Goal: Information Seeking & Learning: Get advice/opinions

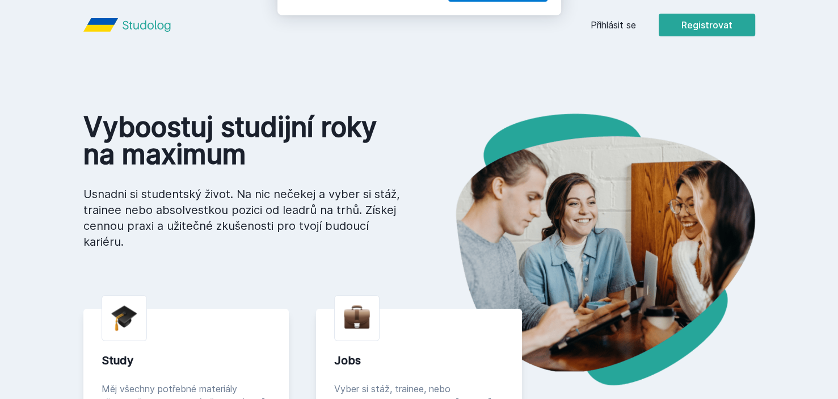
click at [606, 21] on div "[PERSON_NAME] dostávat tipy ohledně studia, nových testů, hodnocení učitelů a p…" at bounding box center [419, 50] width 838 height 101
click at [421, 70] on button "Ne" at bounding box center [421, 73] width 41 height 28
click at [609, 24] on link "Přihlásit se" at bounding box center [613, 25] width 45 height 14
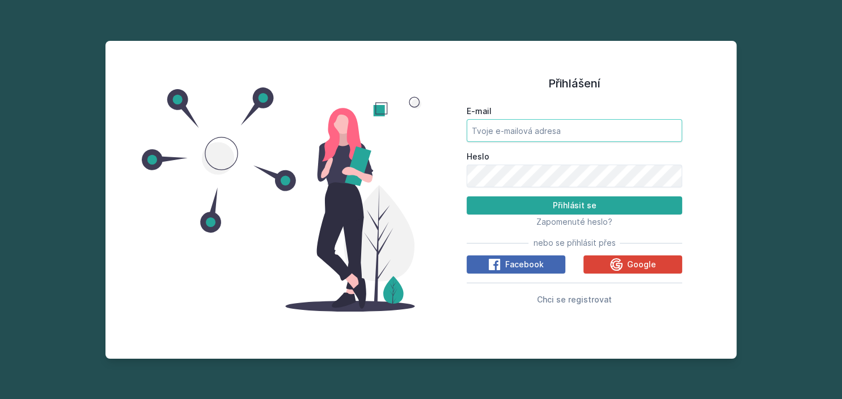
click at [539, 125] on input "E-mail" at bounding box center [575, 130] width 216 height 23
type input "[EMAIL_ADDRESS][DOMAIN_NAME]"
click at [467, 196] on button "Přihlásit se" at bounding box center [575, 205] width 216 height 18
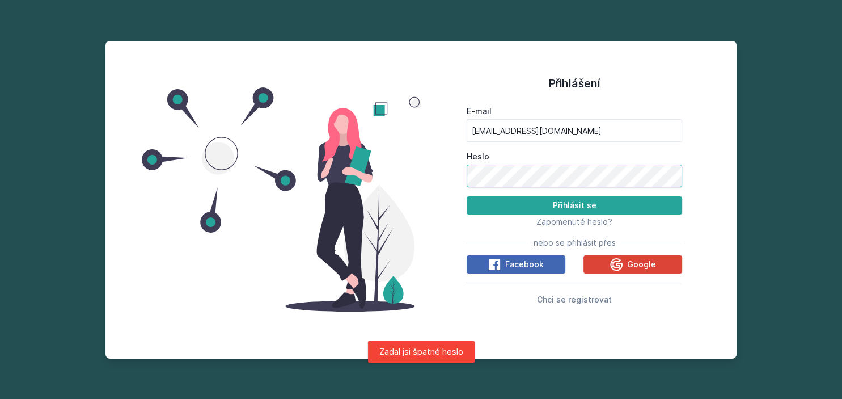
click at [467, 196] on button "Přihlásit se" at bounding box center [575, 205] width 216 height 18
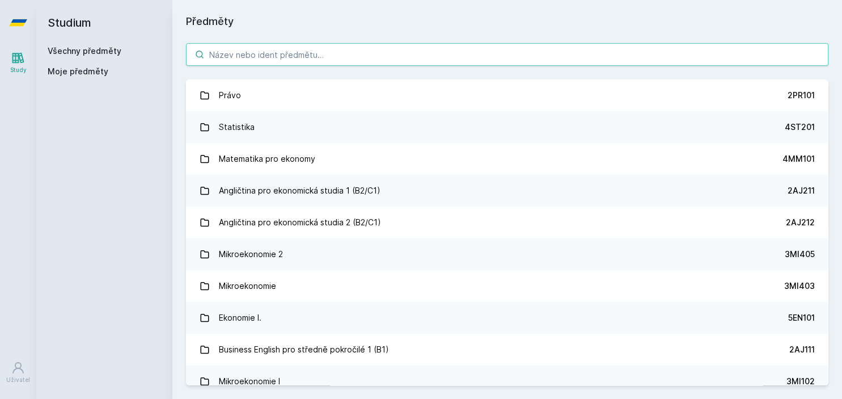
click at [317, 52] on input "search" at bounding box center [507, 54] width 643 height 23
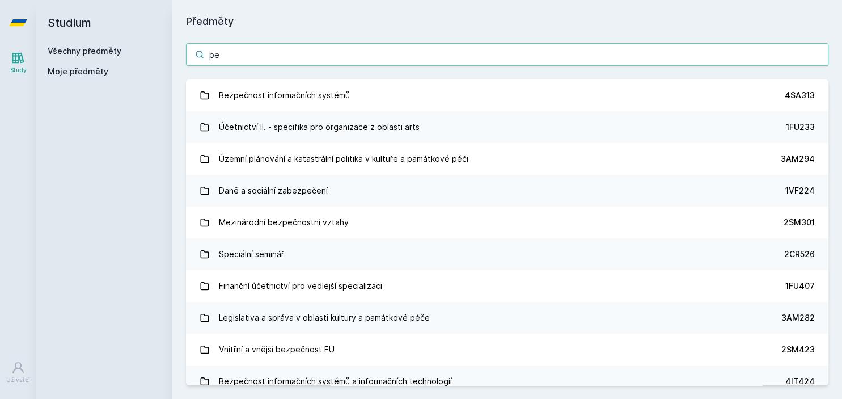
type input "p"
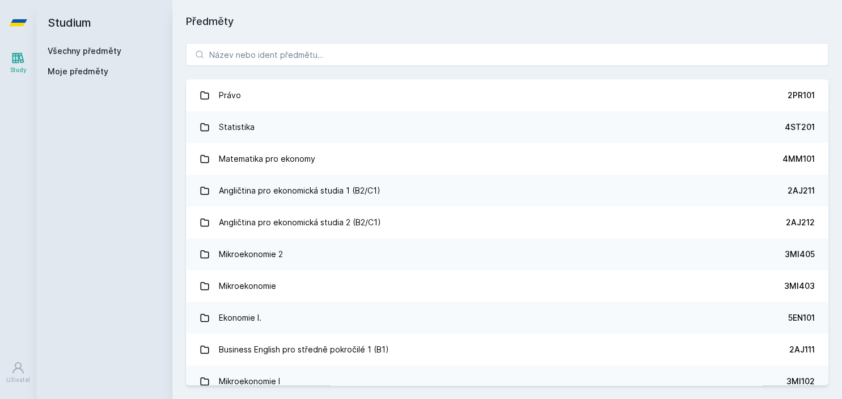
click at [23, 63] on icon at bounding box center [18, 58] width 14 height 14
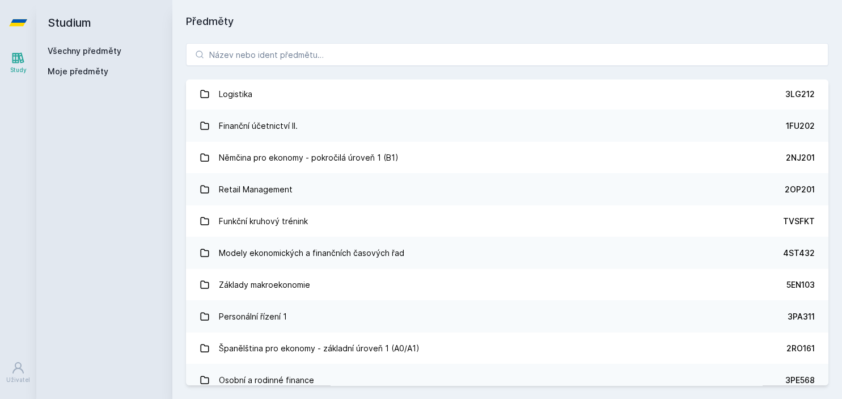
scroll to position [2099, 0]
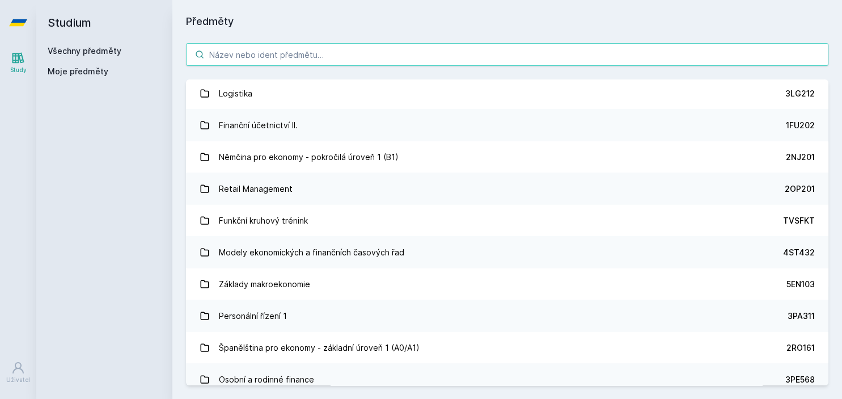
click at [262, 49] on input "search" at bounding box center [507, 54] width 643 height 23
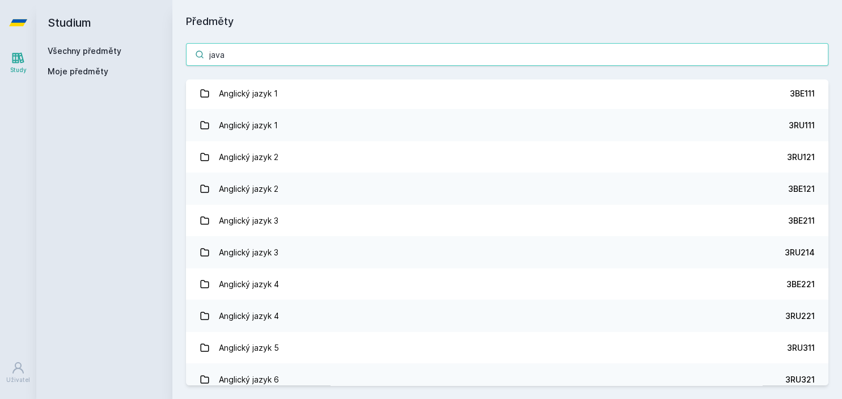
scroll to position [0, 0]
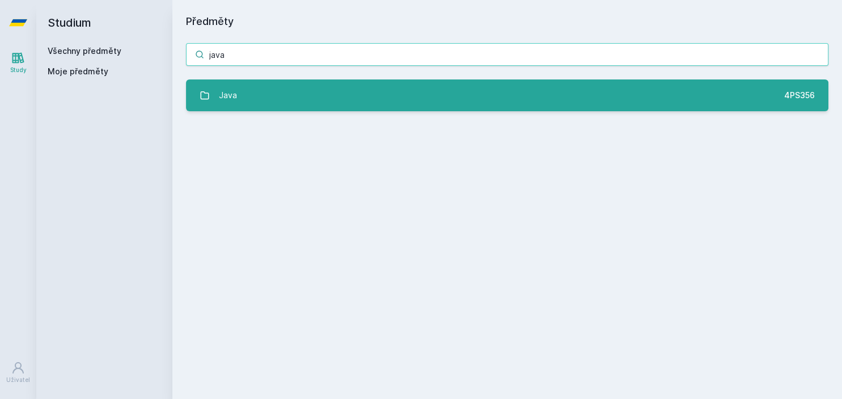
type input "java"
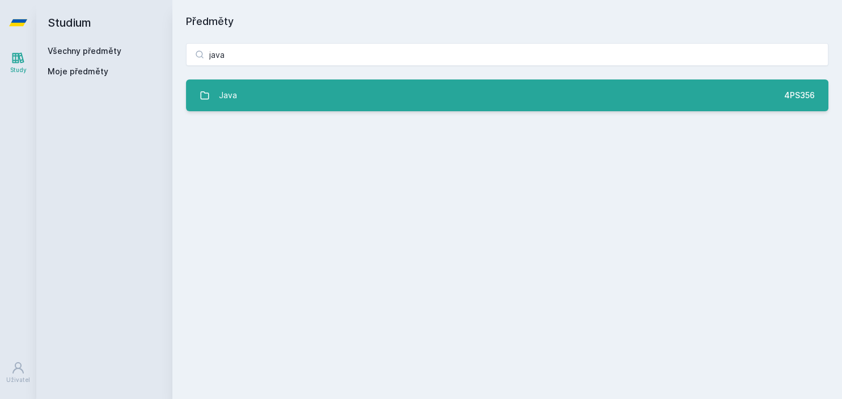
click at [271, 91] on link "Java 4PS356" at bounding box center [507, 95] width 643 height 32
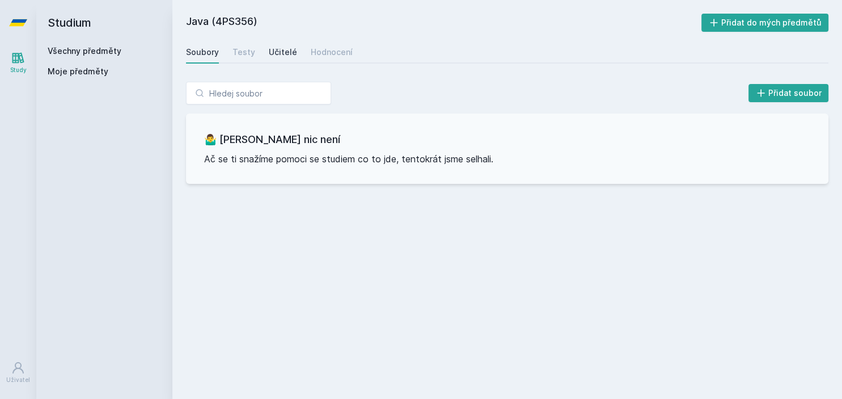
click at [277, 49] on div "Učitelé" at bounding box center [283, 52] width 28 height 11
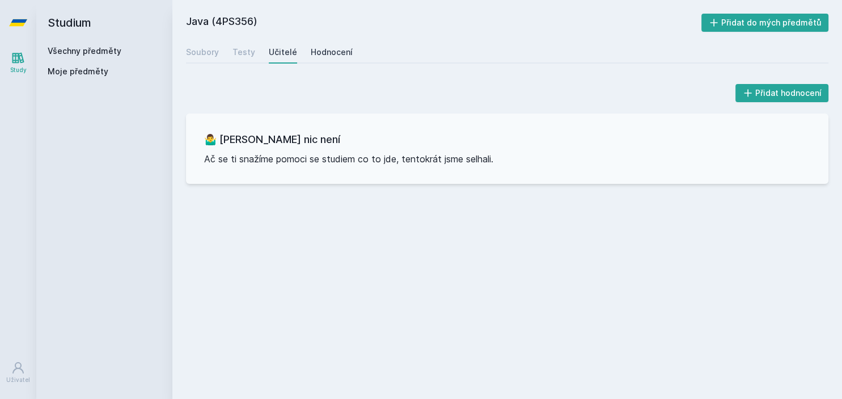
click at [317, 49] on div "Hodnocení" at bounding box center [332, 52] width 42 height 11
click at [271, 52] on div "Učitelé" at bounding box center [283, 52] width 28 height 11
click at [239, 54] on div "Testy" at bounding box center [244, 52] width 23 height 11
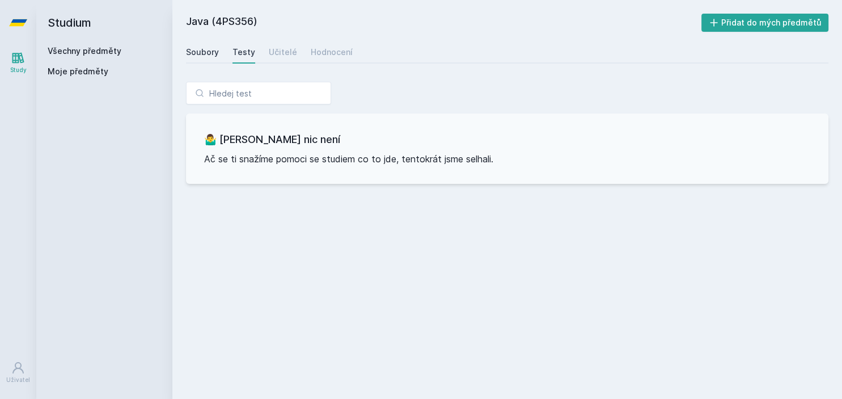
click at [210, 53] on div "Soubory" at bounding box center [202, 52] width 33 height 11
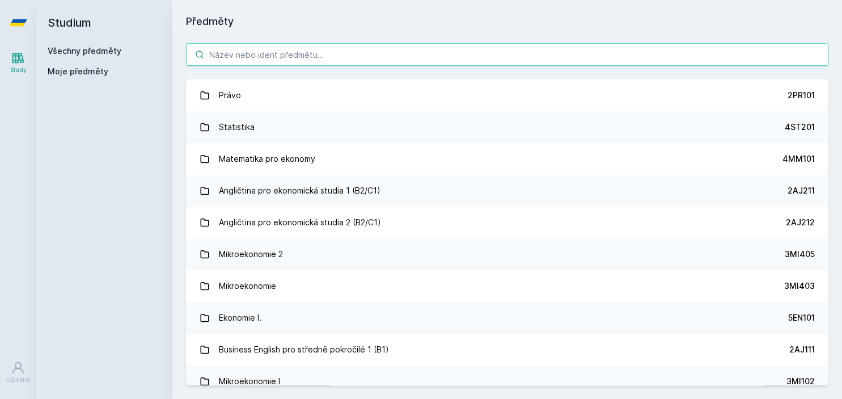
click at [250, 51] on input "search" at bounding box center [507, 54] width 643 height 23
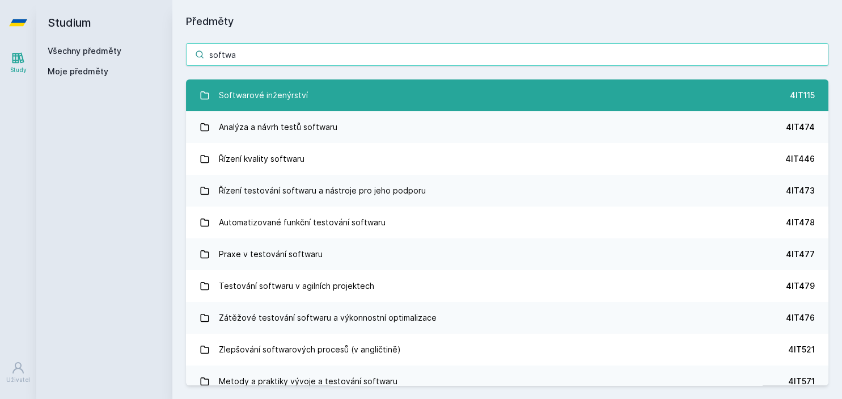
type input "softwa"
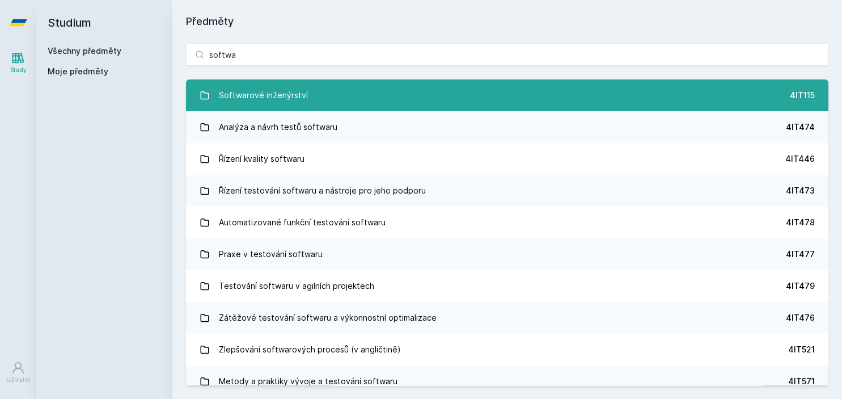
click at [271, 97] on div "Softwarové inženýrství" at bounding box center [263, 95] width 89 height 23
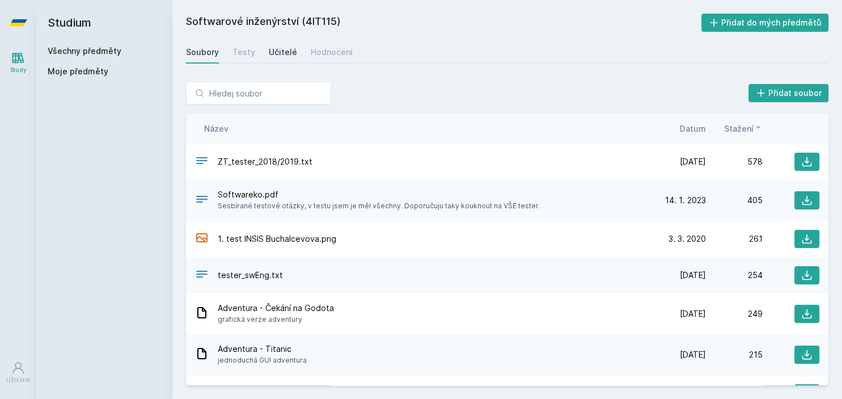
click at [276, 53] on div "Učitelé" at bounding box center [283, 52] width 28 height 11
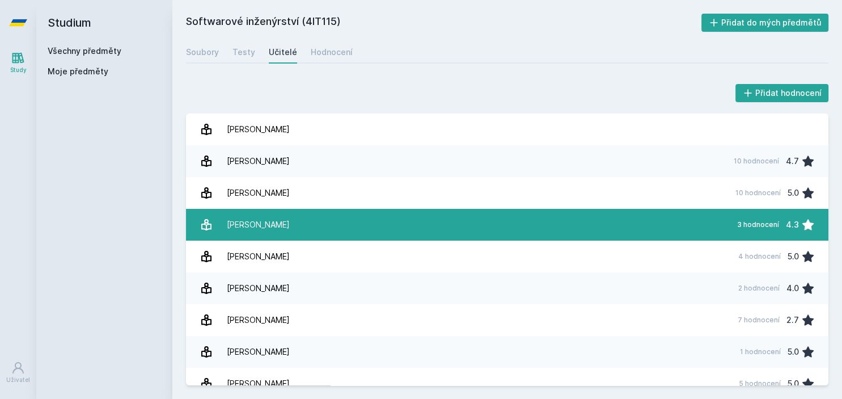
click at [329, 227] on link "[PERSON_NAME] 3 hodnocení 4.3" at bounding box center [507, 225] width 643 height 32
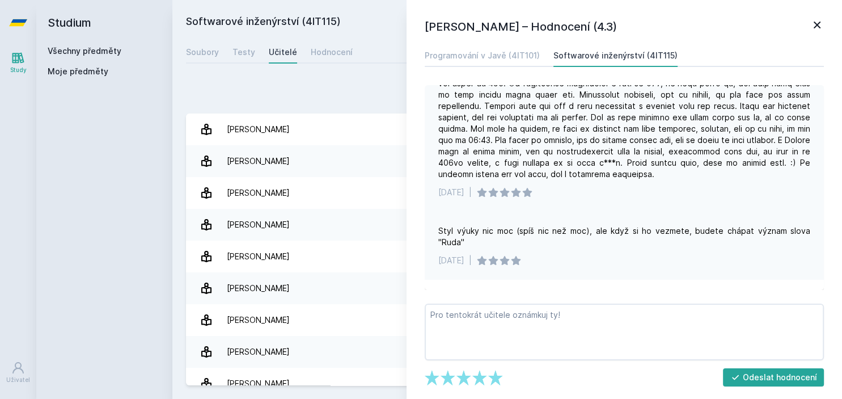
scroll to position [135, 0]
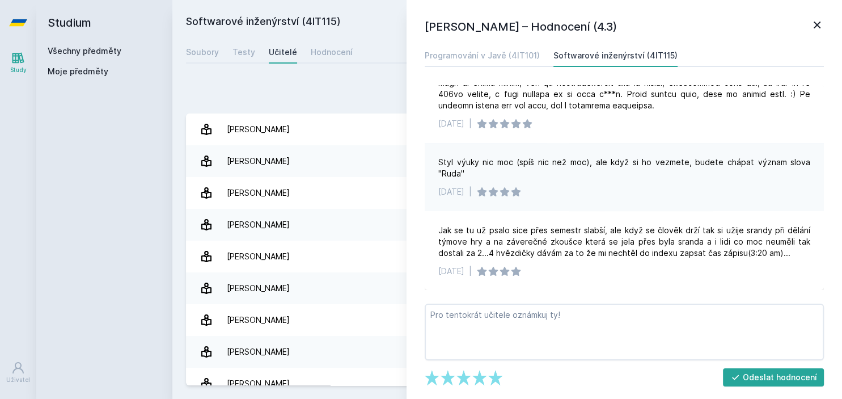
click at [311, 85] on div "Přidat hodnocení" at bounding box center [507, 93] width 643 height 23
click at [816, 27] on icon at bounding box center [818, 25] width 14 height 14
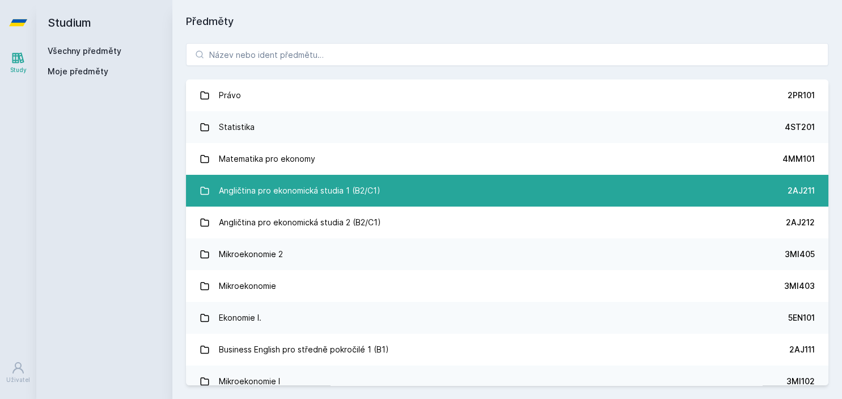
scroll to position [89, 0]
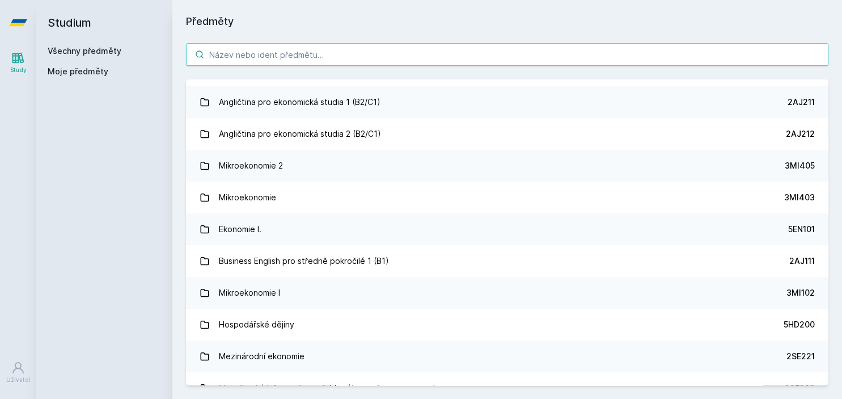
click at [300, 45] on input "search" at bounding box center [507, 54] width 643 height 23
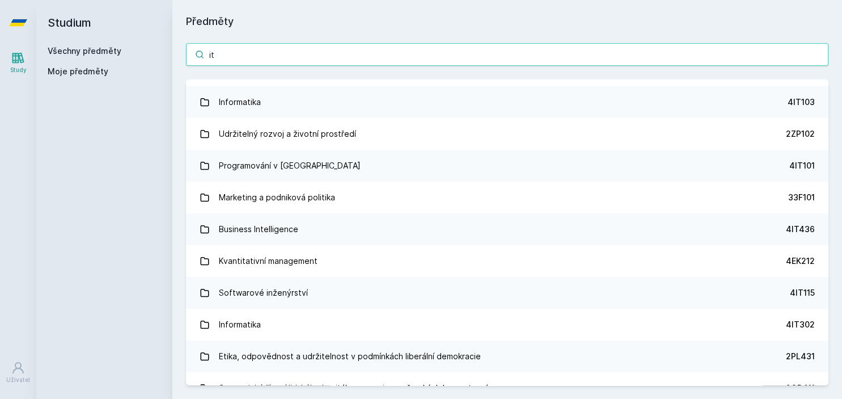
type input "i"
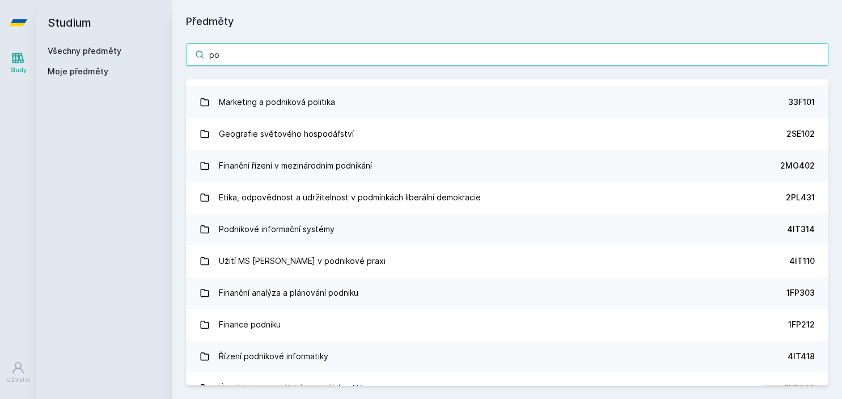
type input "p"
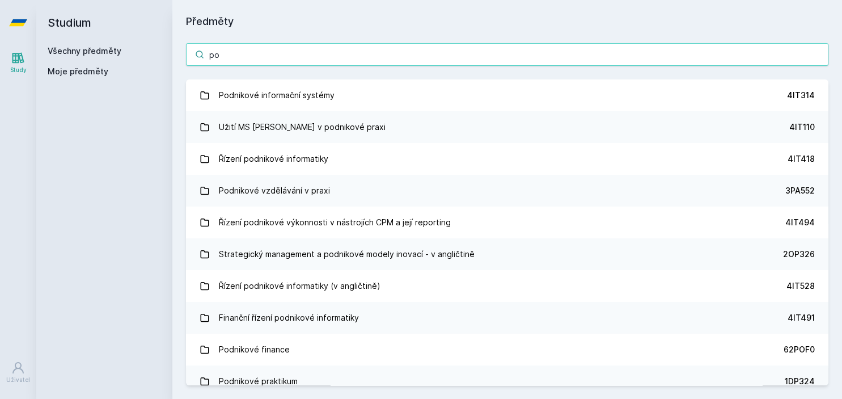
type input "p"
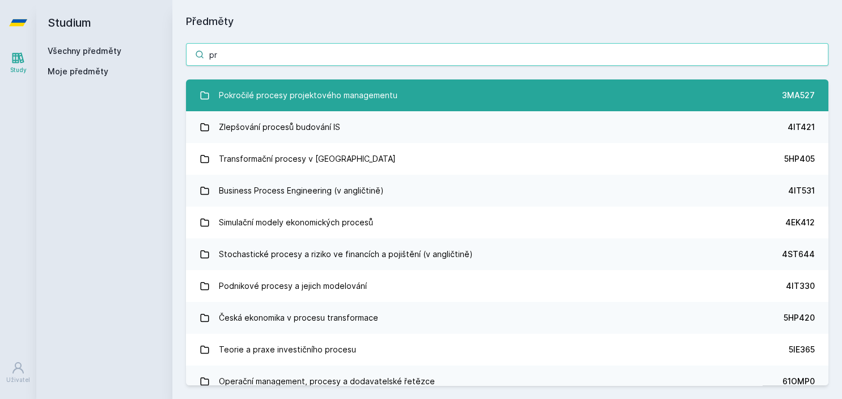
type input "p"
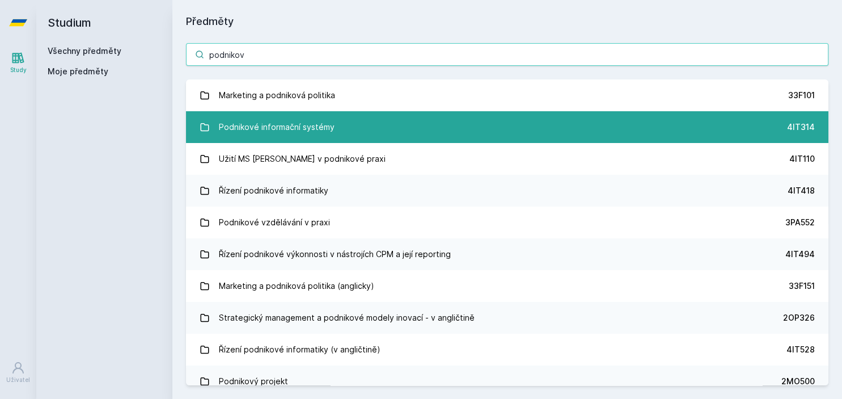
type input "podnikov"
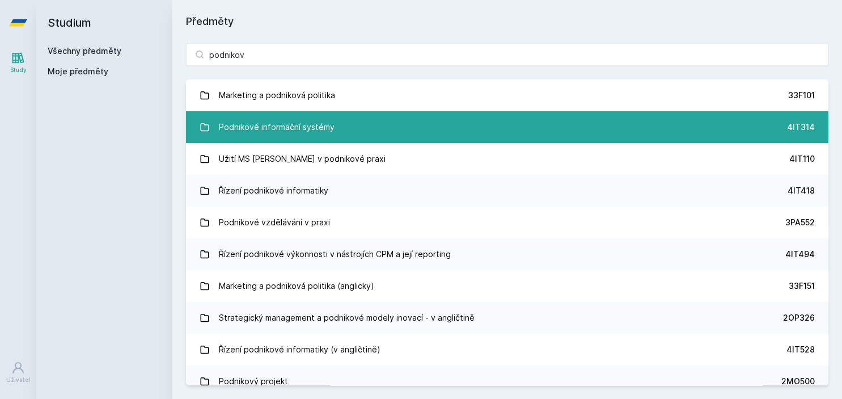
click at [241, 129] on div "Podnikové informační systémy" at bounding box center [277, 127] width 116 height 23
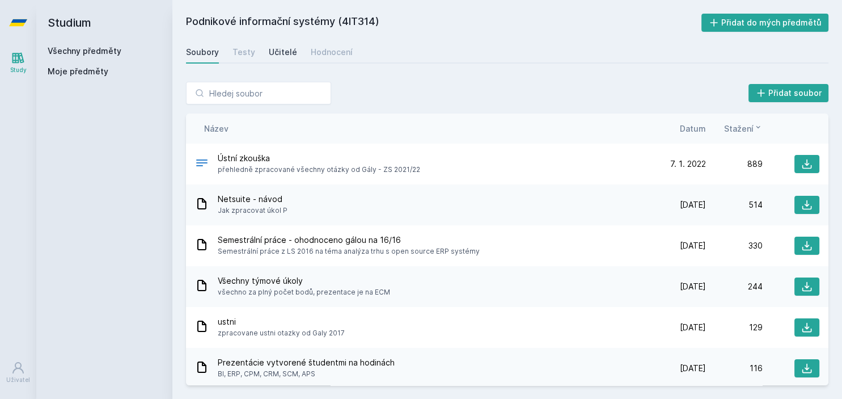
click at [284, 50] on div "Učitelé" at bounding box center [283, 52] width 28 height 11
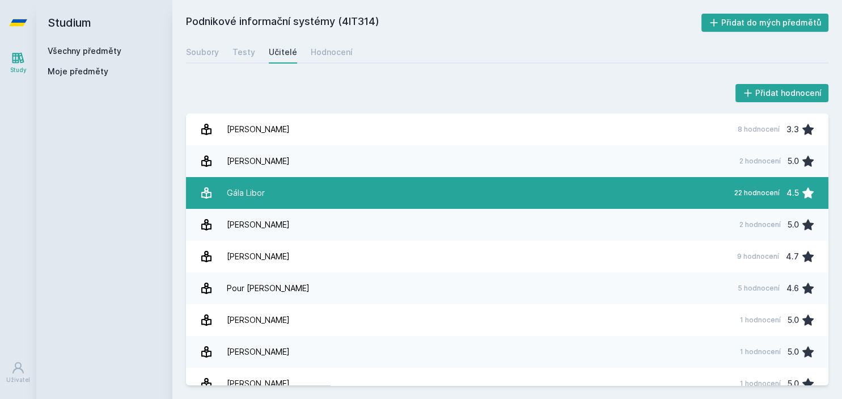
scroll to position [14, 0]
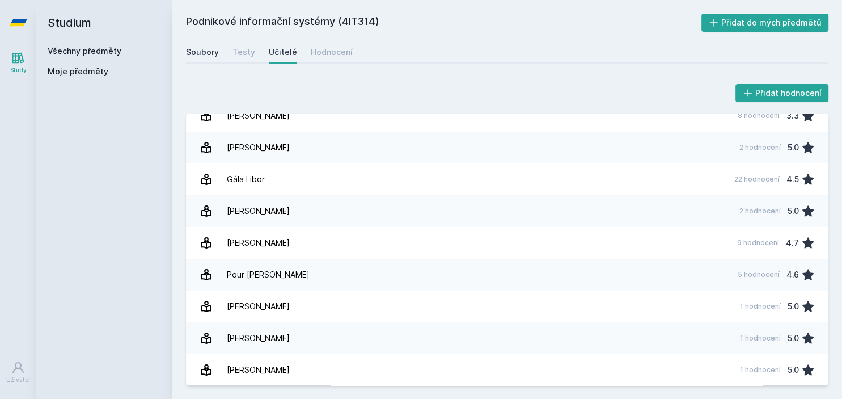
click at [208, 47] on div "Soubory" at bounding box center [202, 52] width 33 height 11
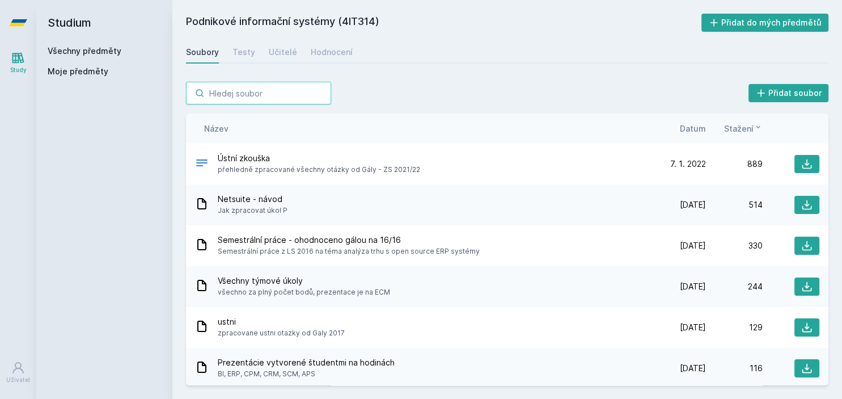
click at [216, 96] on input "search" at bounding box center [258, 93] width 145 height 23
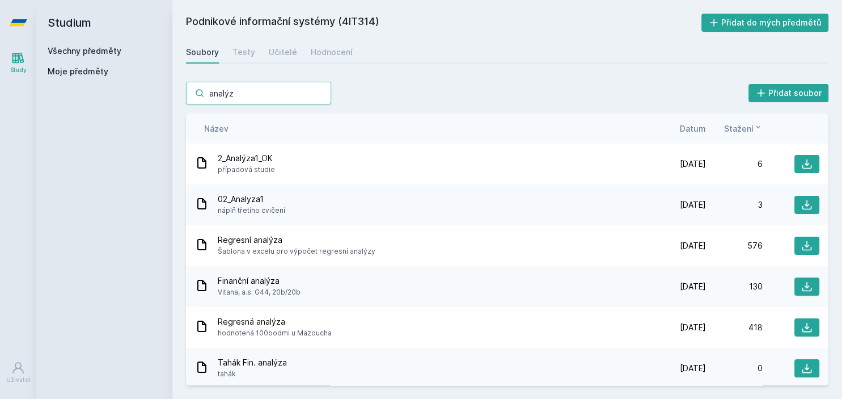
type input "analýza"
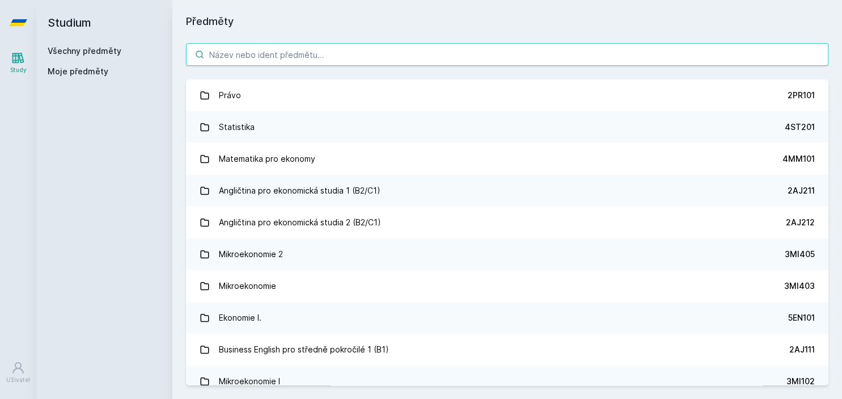
click at [245, 62] on input "search" at bounding box center [507, 54] width 643 height 23
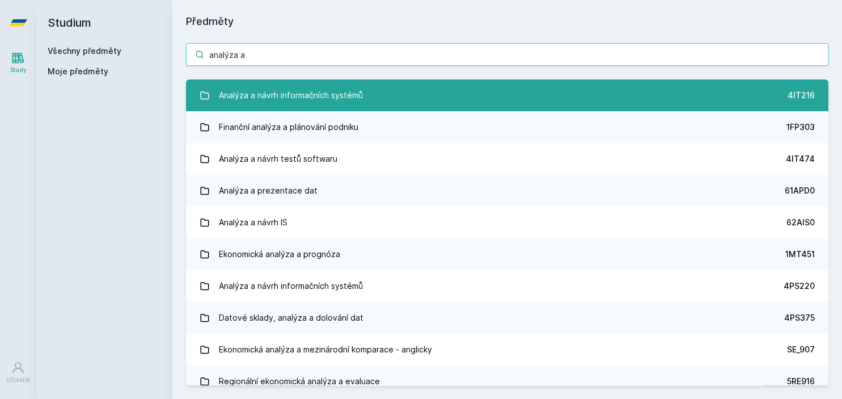
type input "analýza a"
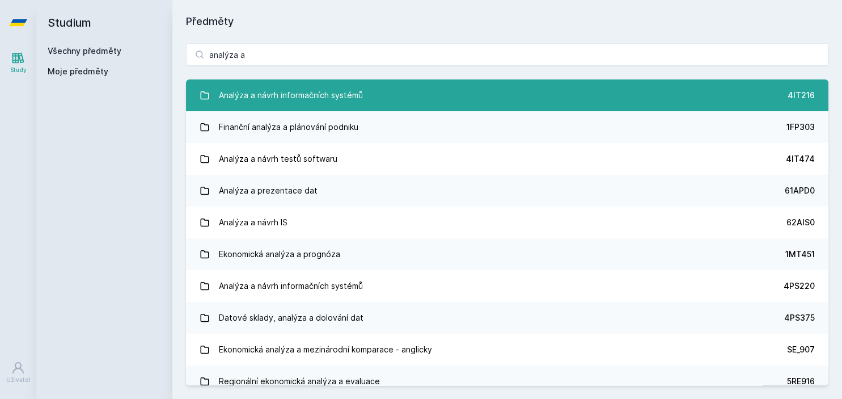
click at [330, 96] on div "Analýza a návrh informačních systémů" at bounding box center [291, 95] width 144 height 23
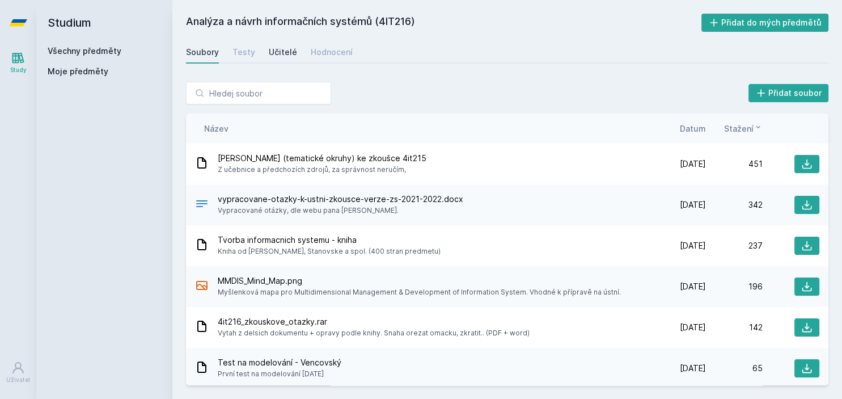
click at [285, 50] on div "Učitelé" at bounding box center [283, 52] width 28 height 11
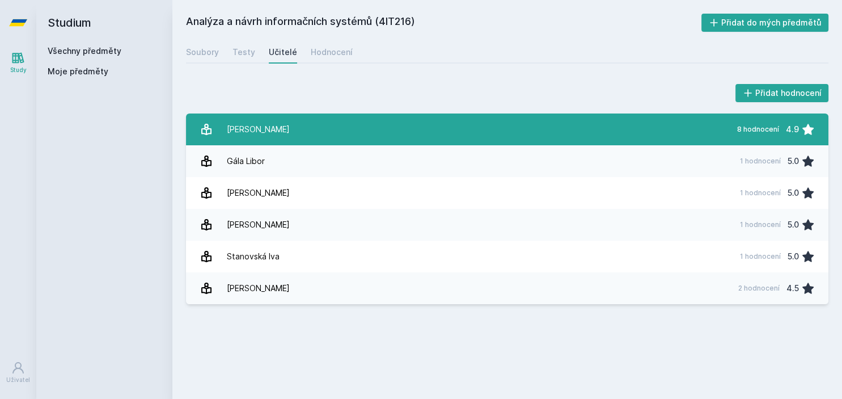
click at [271, 137] on div "[PERSON_NAME]" at bounding box center [258, 129] width 63 height 23
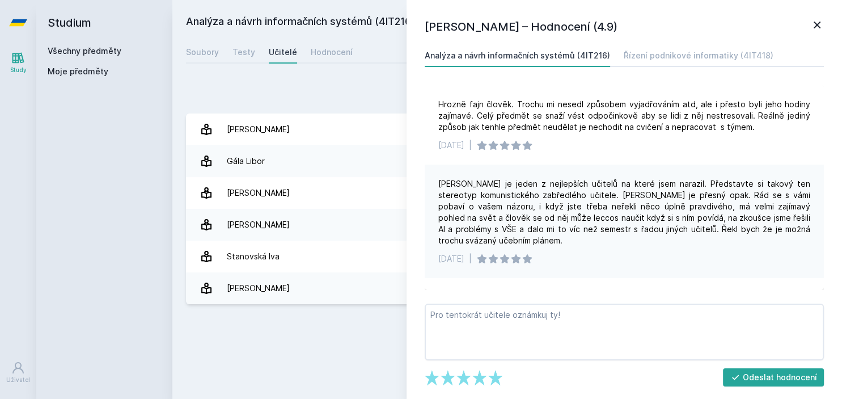
click at [289, 94] on div "Přidat hodnocení" at bounding box center [507, 93] width 643 height 23
click at [814, 28] on icon at bounding box center [818, 25] width 14 height 14
